Goal: Task Accomplishment & Management: Complete application form

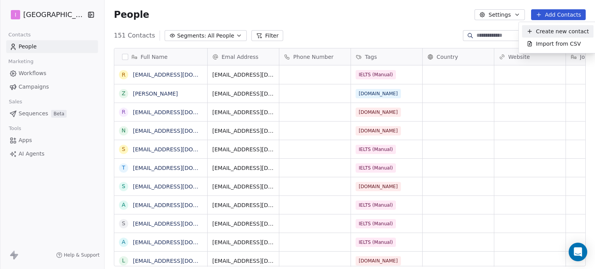
scroll to position [231, 485]
click at [537, 34] on span "Create new contact" at bounding box center [562, 32] width 53 height 8
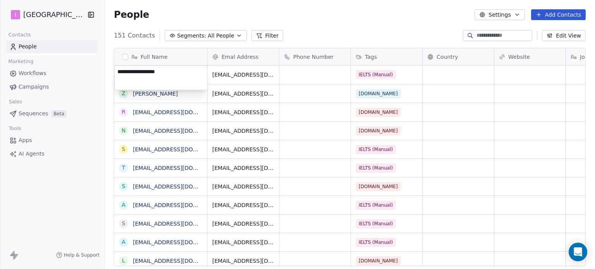
type textarea "**********"
click at [554, 14] on button "Add Contacts" at bounding box center [559, 14] width 55 height 11
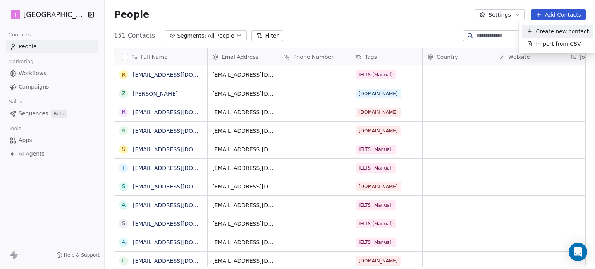
drag, startPoint x: 552, startPoint y: 35, endPoint x: 437, endPoint y: 57, distance: 116.8
click at [552, 35] on span "Create new contact" at bounding box center [562, 32] width 53 height 8
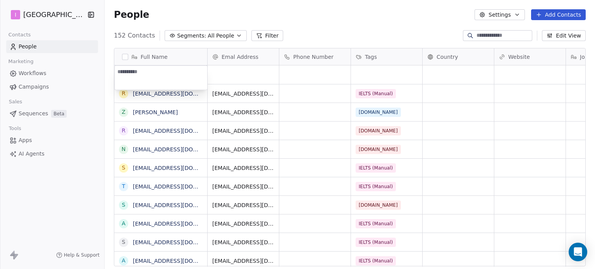
type textarea "**********"
click at [239, 77] on html "I IELTS University Contacts People Marketing Workflows Campaigns Sales Sequence…" at bounding box center [297, 134] width 595 height 269
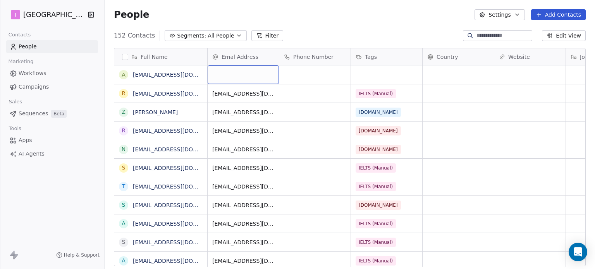
click at [240, 77] on div "grid" at bounding box center [243, 75] width 71 height 19
click at [239, 78] on div "grid" at bounding box center [243, 75] width 71 height 19
type input "**********"
click at [380, 75] on html "I IELTS University Contacts People Marketing Workflows Campaigns Sales Sequence…" at bounding box center [297, 134] width 595 height 269
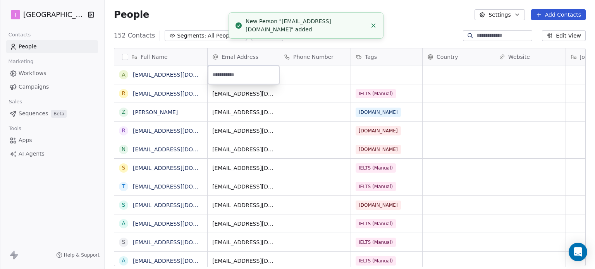
click at [380, 75] on html "I IELTS University Contacts People Marketing Workflows Campaigns Sales Sequence…" at bounding box center [297, 134] width 595 height 269
click at [380, 75] on div "grid" at bounding box center [386, 75] width 71 height 19
click at [378, 74] on div "grid" at bounding box center [386, 75] width 71 height 19
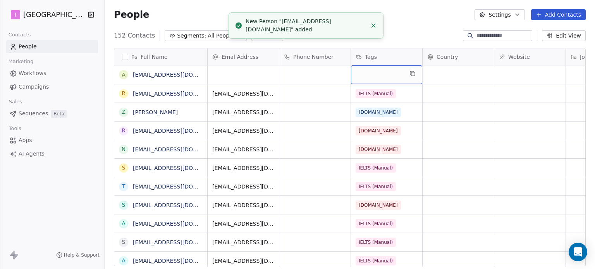
click at [378, 74] on div "grid" at bounding box center [386, 75] width 71 height 19
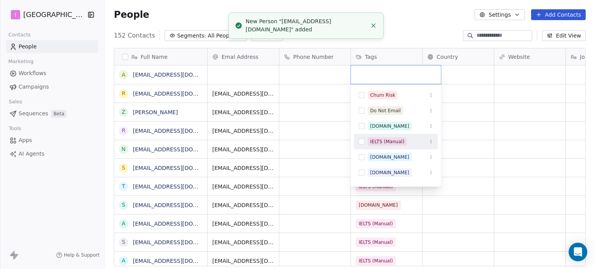
click at [392, 140] on div "IELTS (Manual)" at bounding box center [388, 141] width 34 height 7
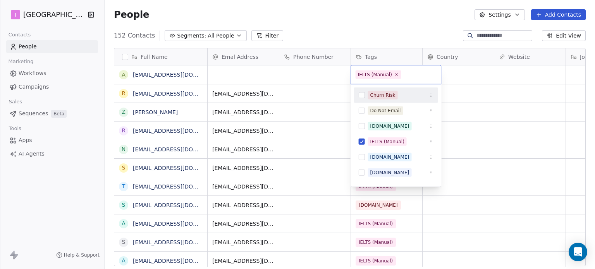
click at [412, 20] on html "I IELTS University Contacts People Marketing Workflows Campaigns Sales Sequence…" at bounding box center [297, 134] width 595 height 269
